Goal: Task Accomplishment & Management: Manage account settings

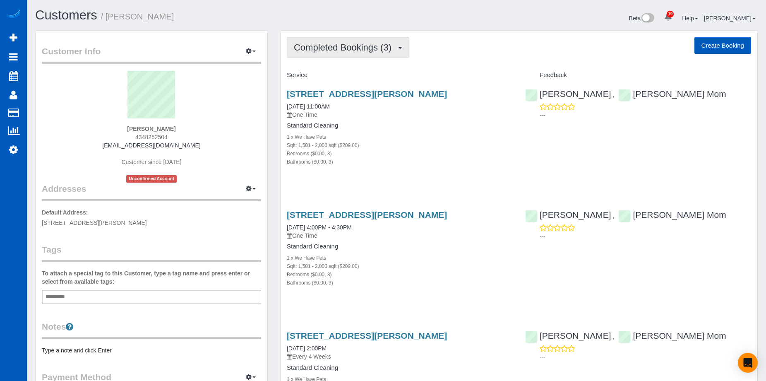
click at [357, 45] on span "Completed Bookings (3)" at bounding box center [345, 47] width 102 height 10
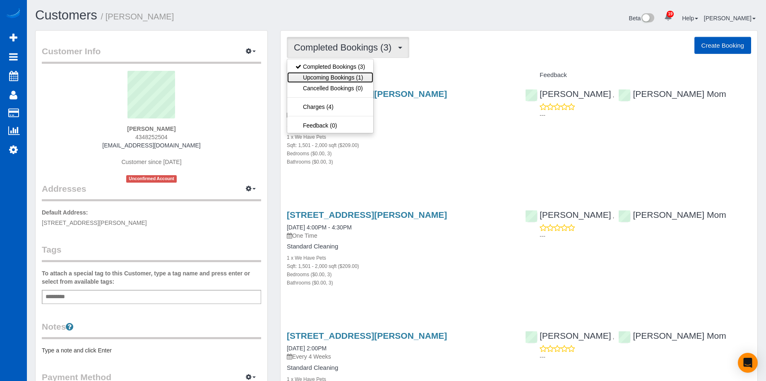
click at [343, 77] on link "Upcoming Bookings (1)" at bounding box center [330, 77] width 86 height 11
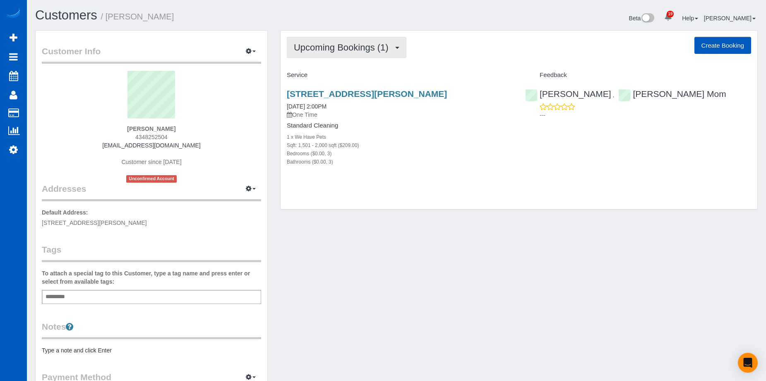
click at [384, 41] on button "Upcoming Bookings (1)" at bounding box center [347, 47] width 120 height 21
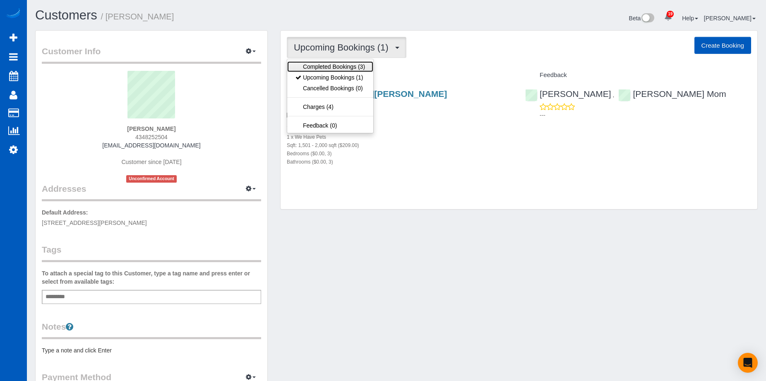
click at [351, 64] on link "Completed Bookings (3)" at bounding box center [330, 66] width 86 height 11
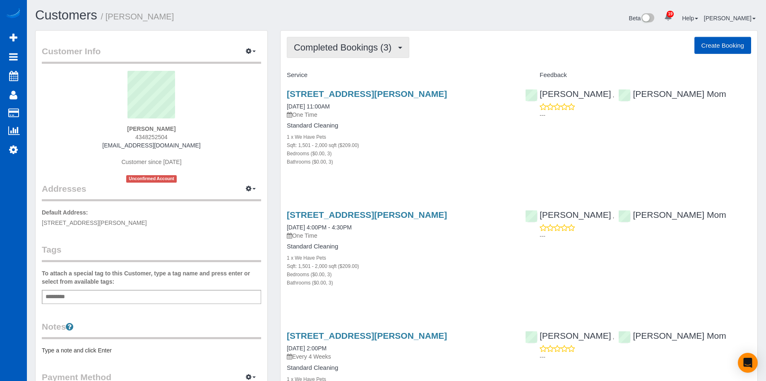
click at [385, 48] on span "Completed Bookings (3)" at bounding box center [345, 47] width 102 height 10
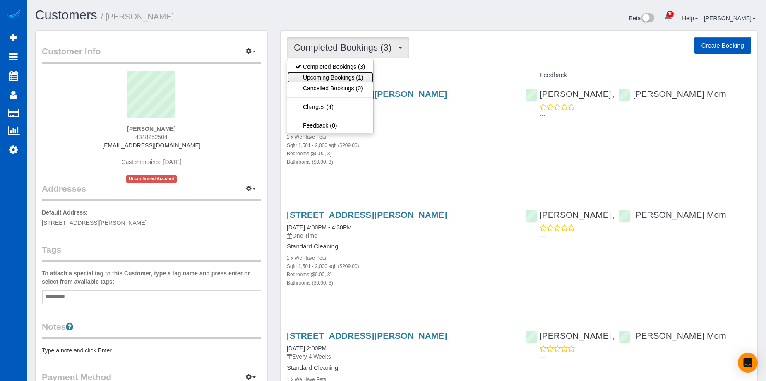
click at [348, 78] on link "Upcoming Bookings (1)" at bounding box center [330, 77] width 86 height 11
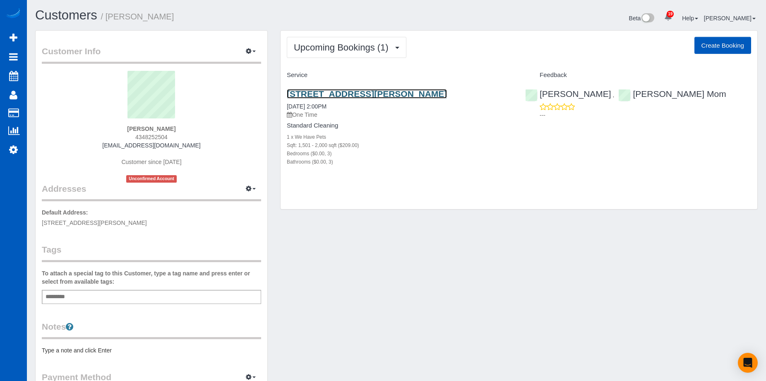
click at [350, 93] on link "2408 Torrey Pines Road, Unit 142, La Jolla, CA 92037" at bounding box center [367, 94] width 160 height 10
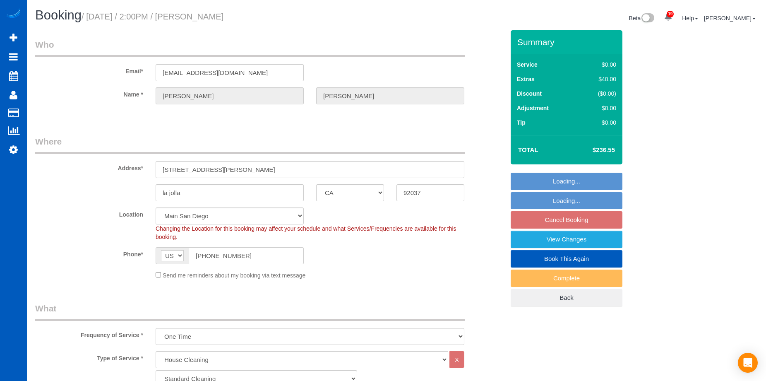
select select "CA"
select select "199"
select select "1501"
select select "3"
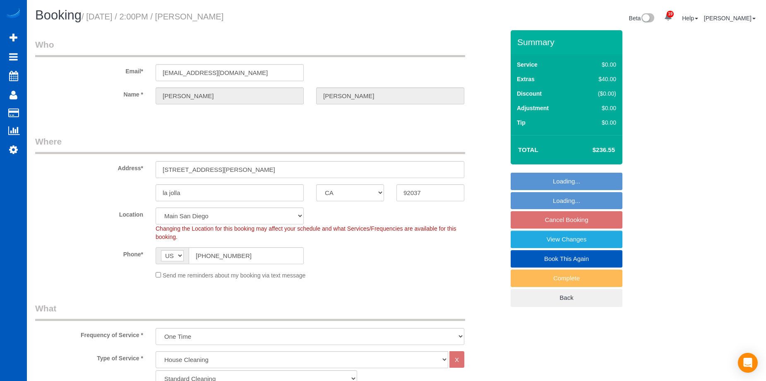
select select "object:1143"
select select "spot2"
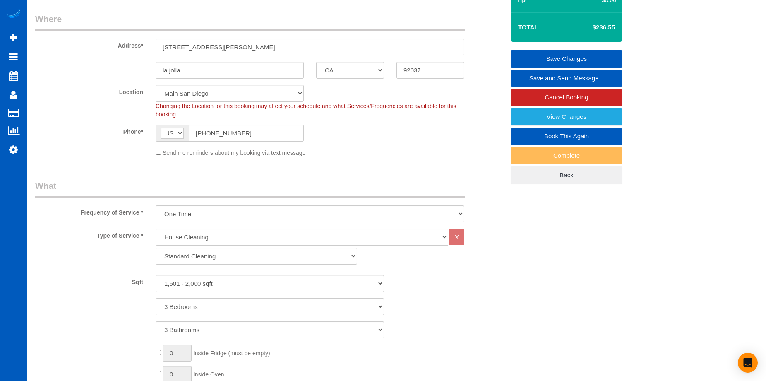
scroll to position [83, 0]
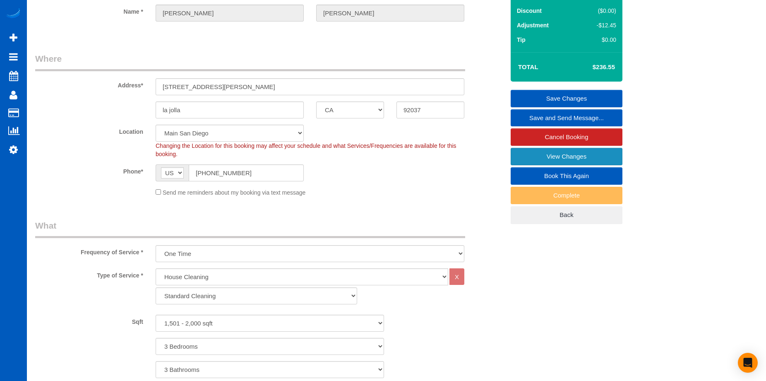
click at [532, 155] on link "View Changes" at bounding box center [567, 156] width 112 height 17
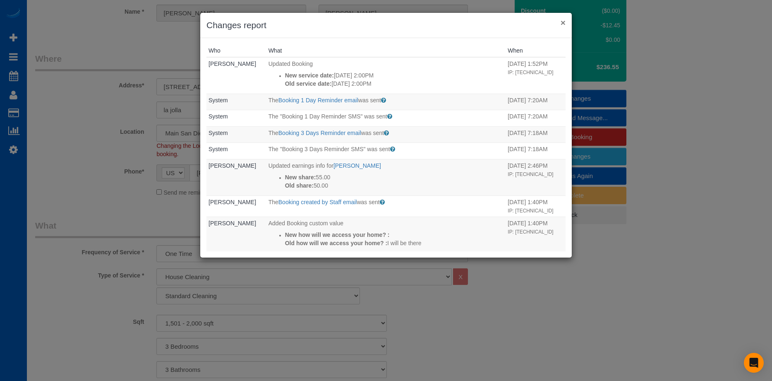
click at [562, 23] on button "×" at bounding box center [563, 22] width 5 height 9
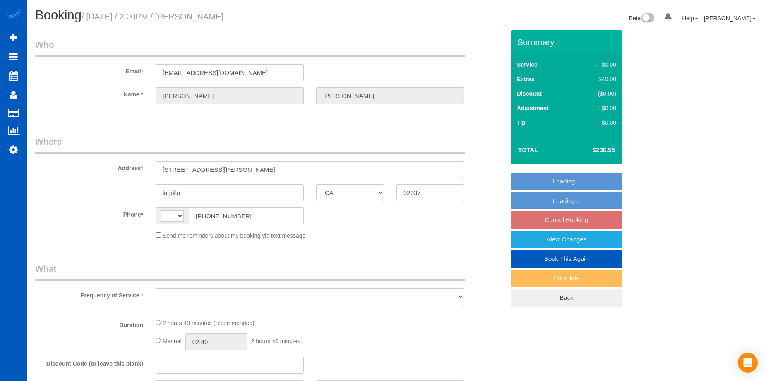
select select "CA"
select select "object:538"
select select "199"
select select "1501"
select select "3"
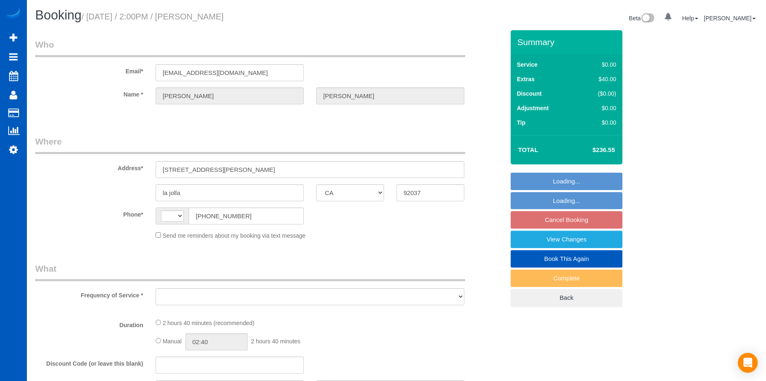
select select "3"
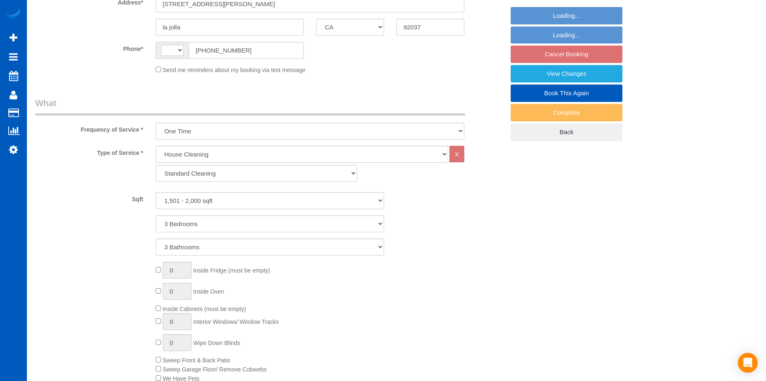
select select "string:US"
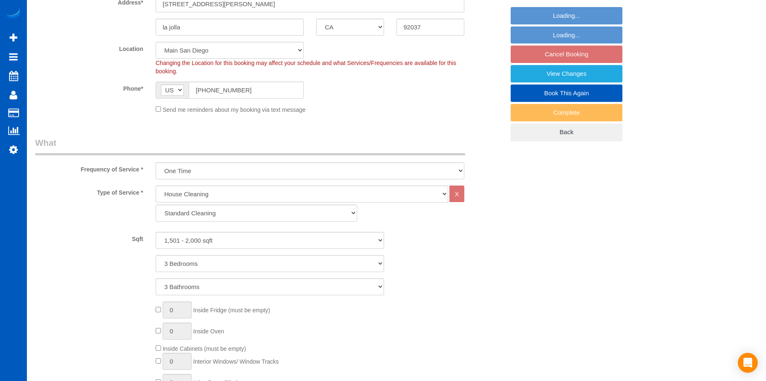
select select "string:fspay-3d7837c7-0cf0-4bc6-a95b-a27ad558bca5"
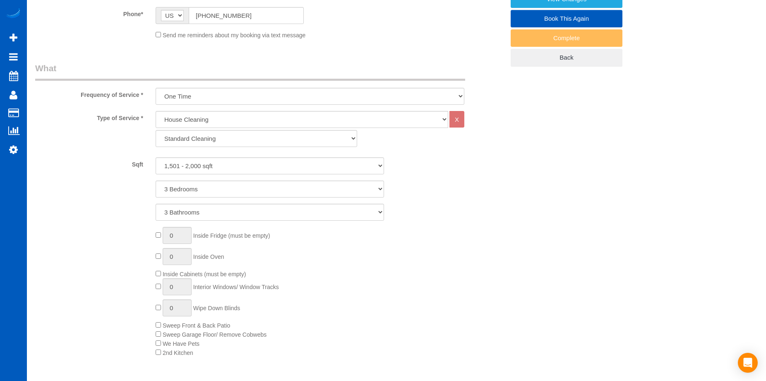
select select "spot2"
select select "1501"
select select "3"
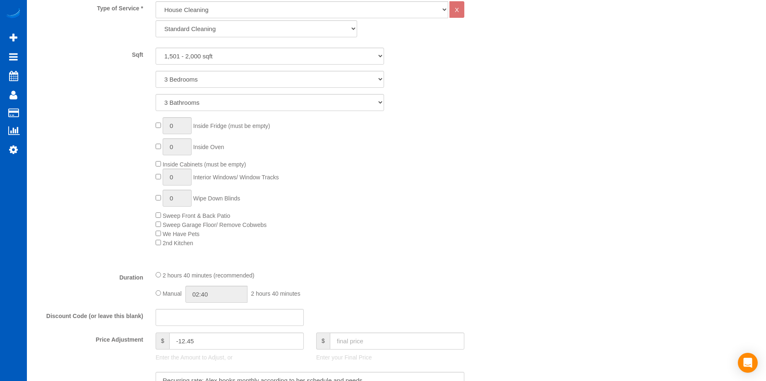
select select "object:1143"
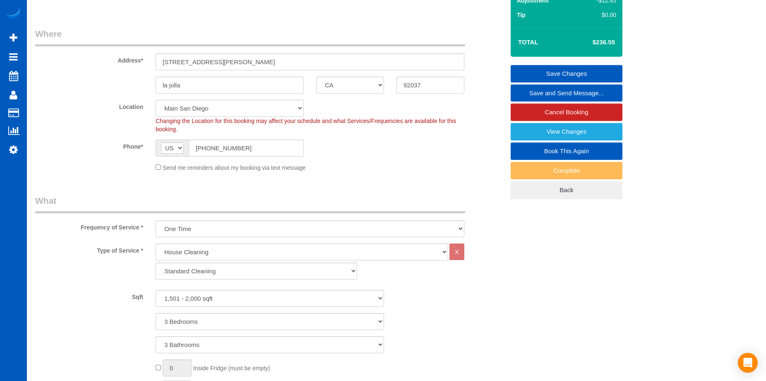
scroll to position [83, 0]
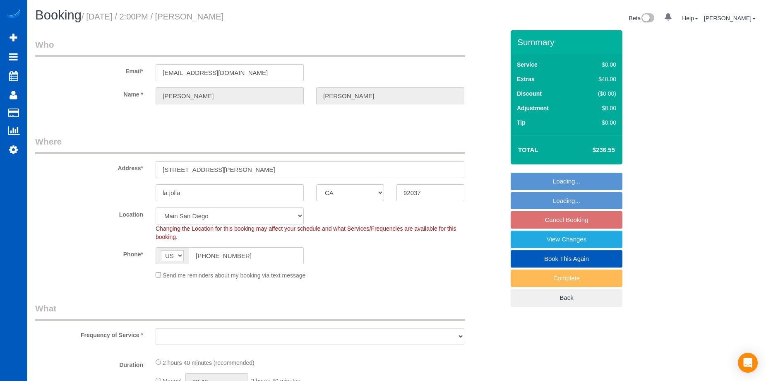
select select "CA"
select select "object:787"
select select "199"
select select "1501"
select select "3"
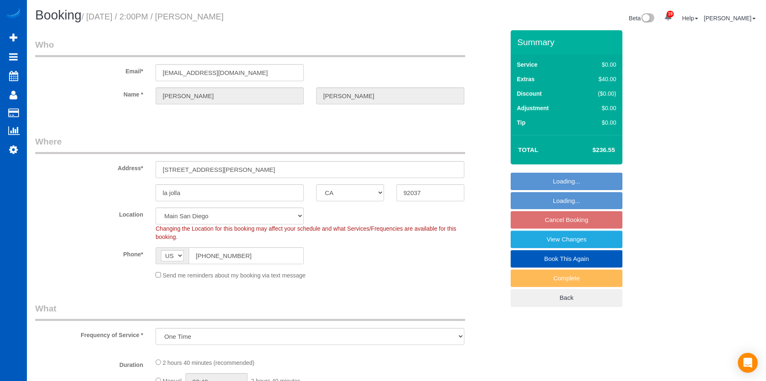
select select "3"
select select "object:1138"
select select "spot2"
select select "1501"
select select "3"
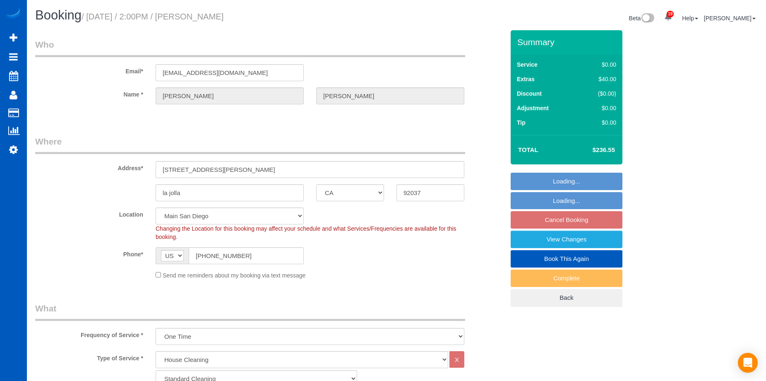
select select "3"
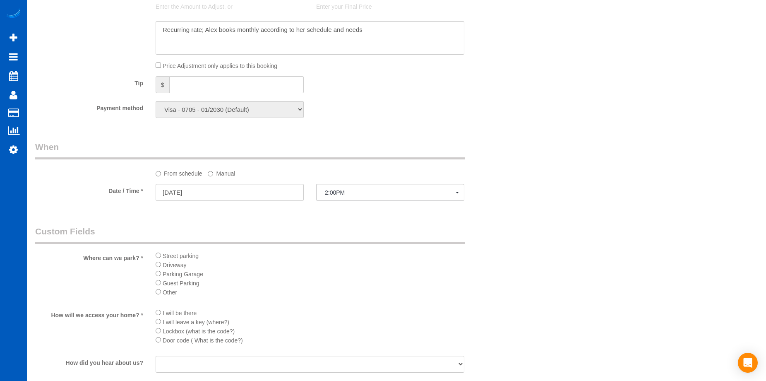
scroll to position [704, 0]
click at [247, 188] on input "[DATE]" at bounding box center [230, 188] width 148 height 17
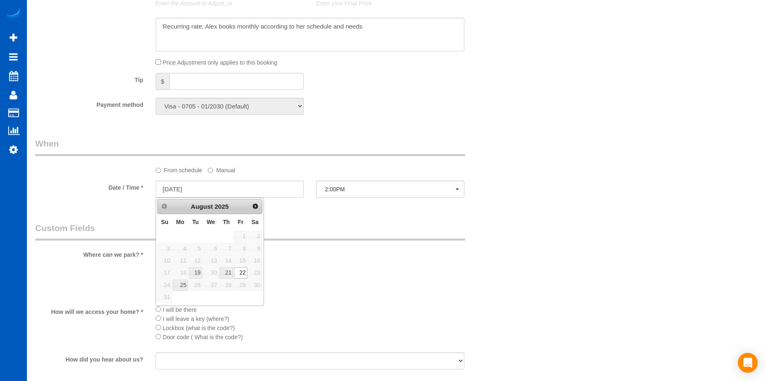
click at [293, 171] on div "From schedule Manual" at bounding box center [309, 168] width 321 height 11
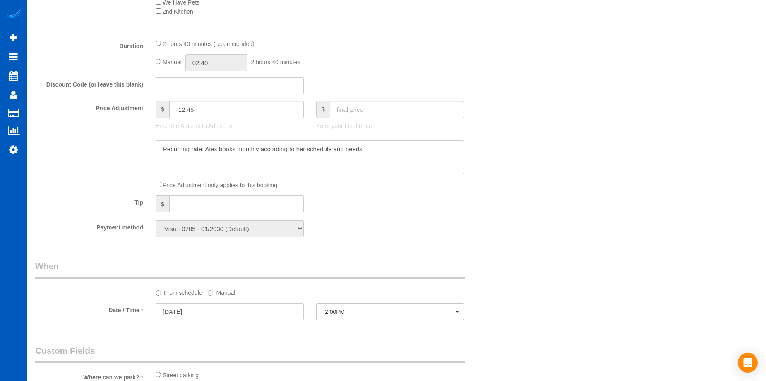
scroll to position [621, 0]
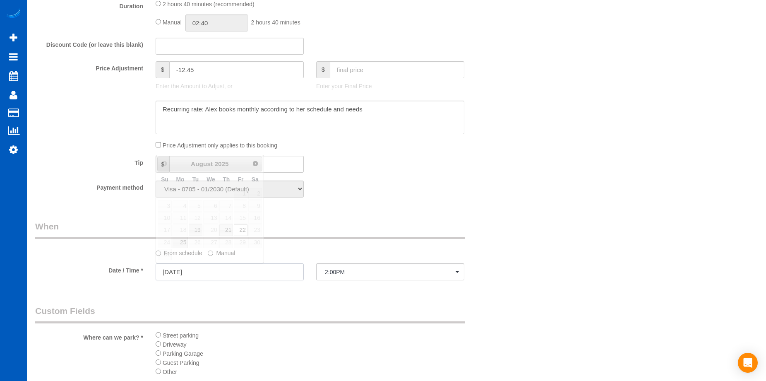
click at [220, 272] on input "[DATE]" at bounding box center [230, 271] width 148 height 17
click at [197, 227] on link "19" at bounding box center [195, 229] width 13 height 11
type input "08/19/2025"
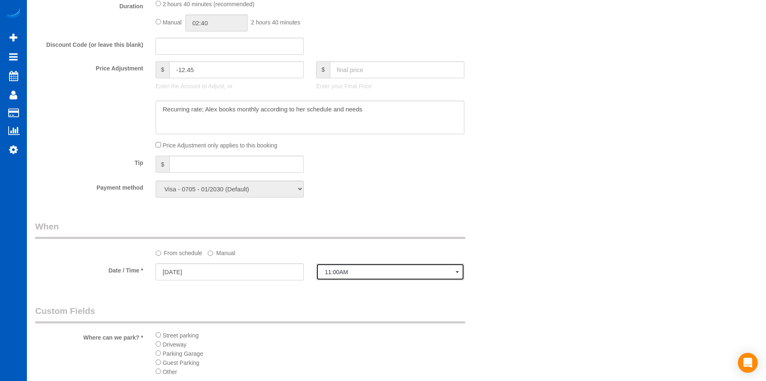
click at [373, 276] on button "11:00AM" at bounding box center [390, 271] width 148 height 17
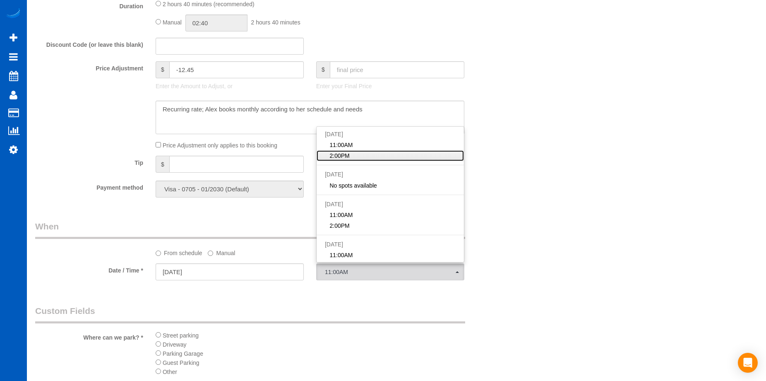
click at [379, 154] on link "2:00PM" at bounding box center [390, 155] width 147 height 11
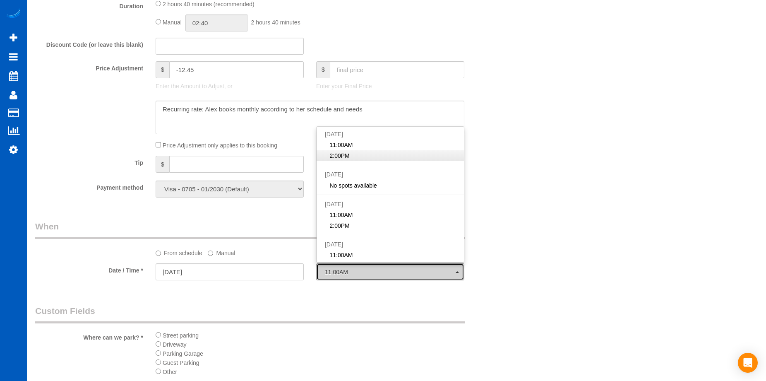
select select "spot9"
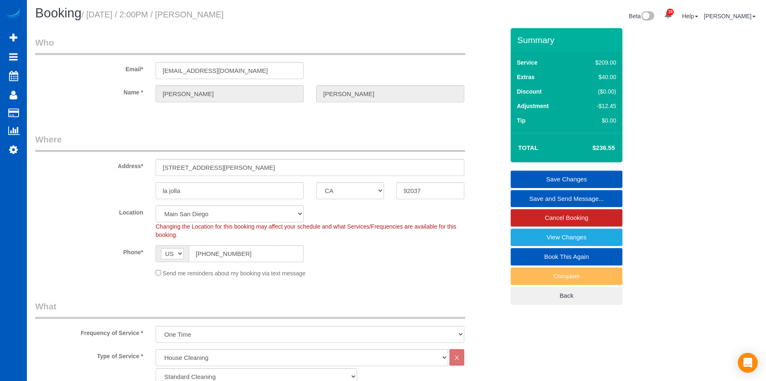
scroll to position [0, 0]
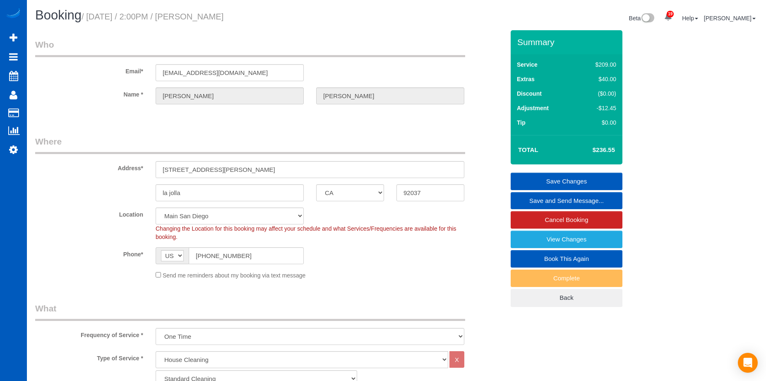
click at [548, 176] on link "Save Changes" at bounding box center [567, 181] width 112 height 17
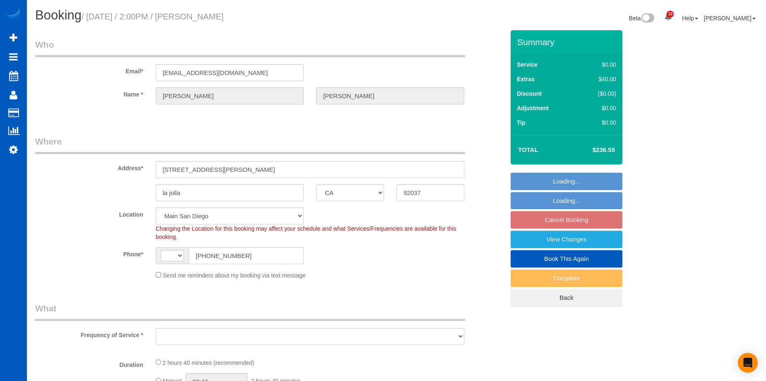
select select "CA"
select select "string:[GEOGRAPHIC_DATA]"
select select "spot2"
select select "object:894"
select select "199"
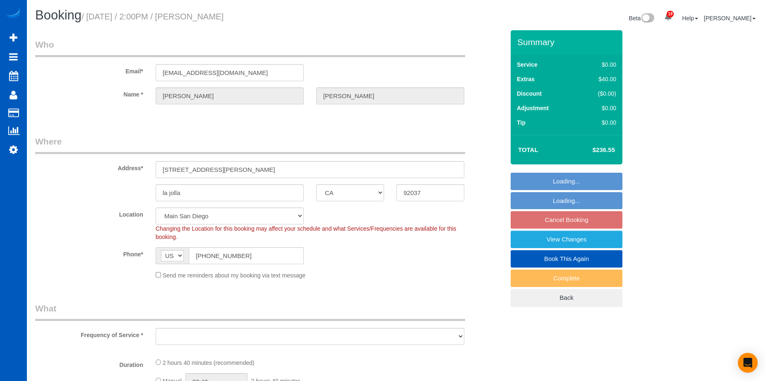
select select "1501"
select select "3"
select select "object:1059"
select select "1501"
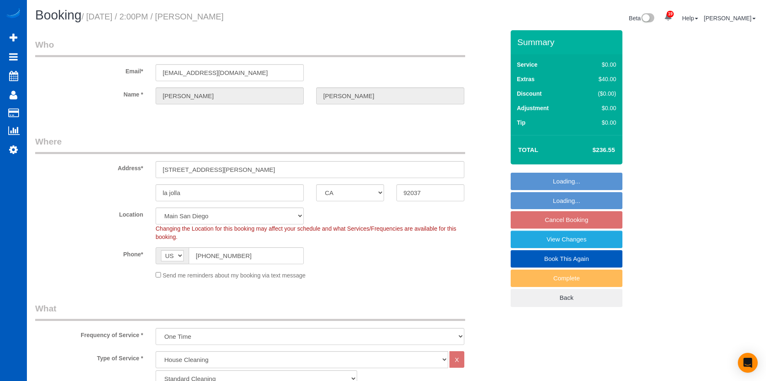
select select "3"
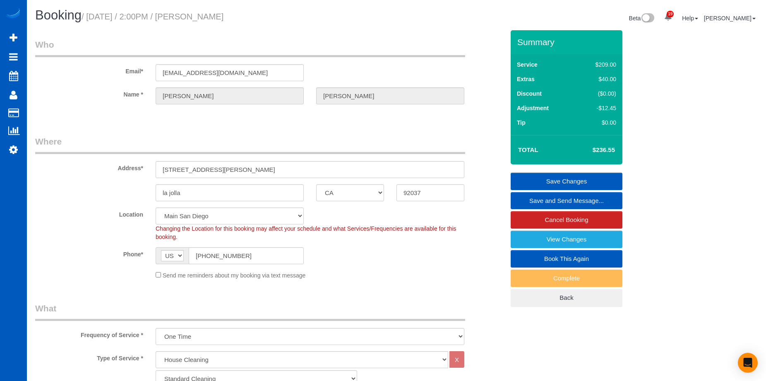
click at [551, 201] on link "Save and Send Message..." at bounding box center [567, 200] width 112 height 17
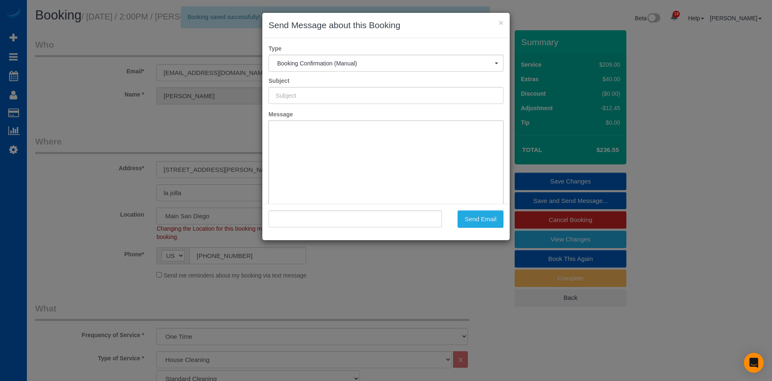
type input "Cleaning Service Confirmed!"
type input ""[PERSON_NAME]" <[EMAIL_ADDRESS][DOMAIN_NAME]>"
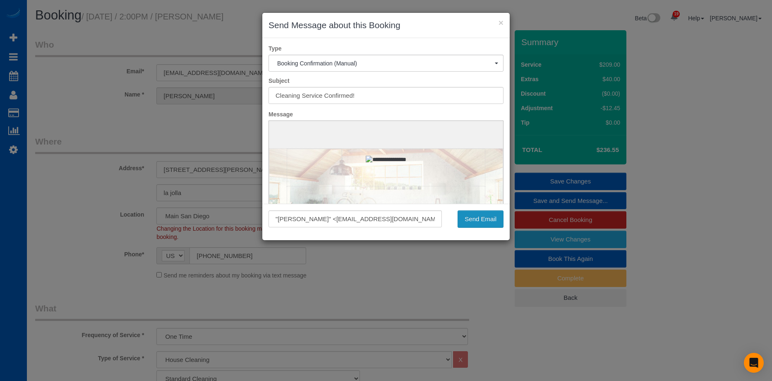
click at [488, 221] on button "Send Email" at bounding box center [481, 218] width 46 height 17
